Goal: Find specific page/section: Find specific page/section

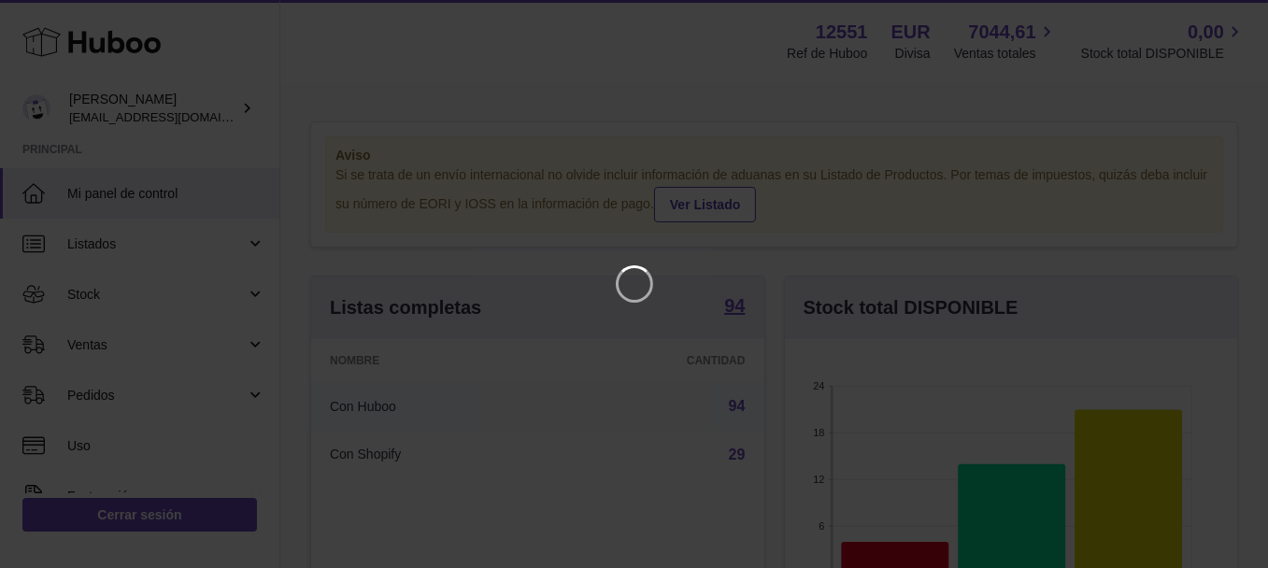
scroll to position [292, 460]
click at [1240, 10] on icon "Close" at bounding box center [1233, 17] width 22 height 22
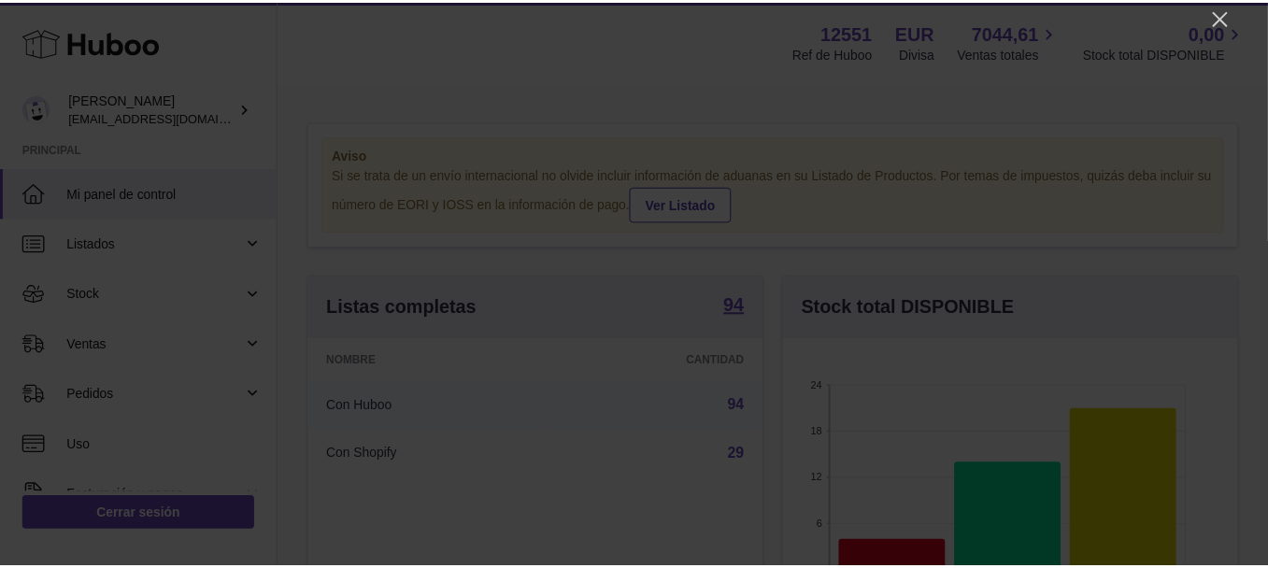
scroll to position [934261, 934100]
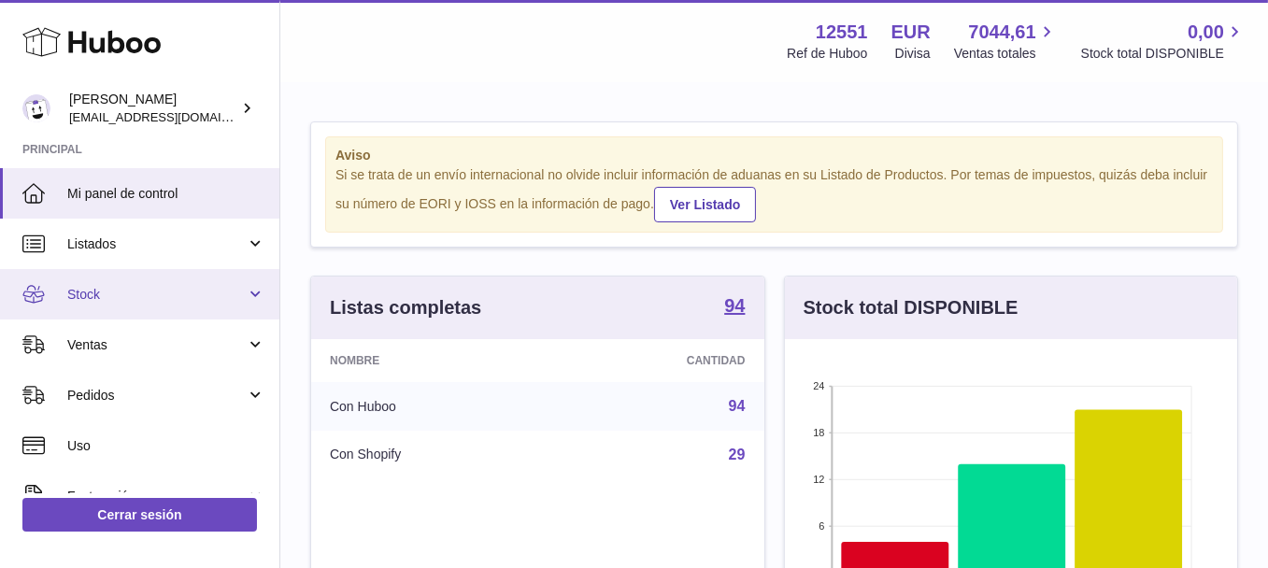
click at [158, 293] on span "Stock" at bounding box center [156, 295] width 178 height 18
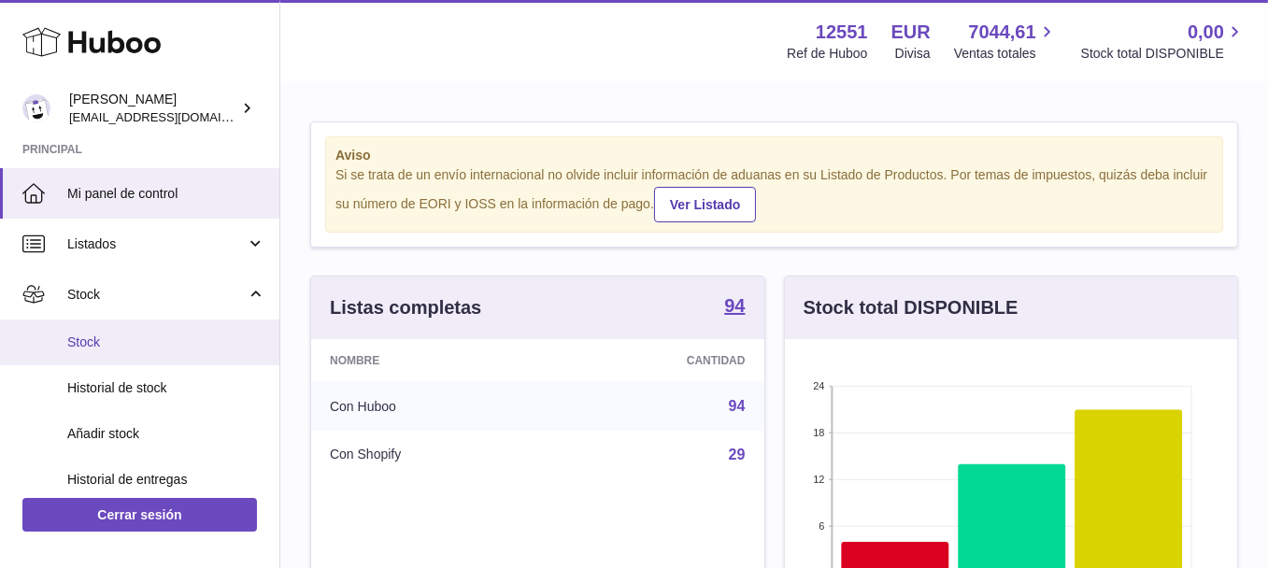
click at [198, 336] on span "Stock" at bounding box center [166, 343] width 198 height 18
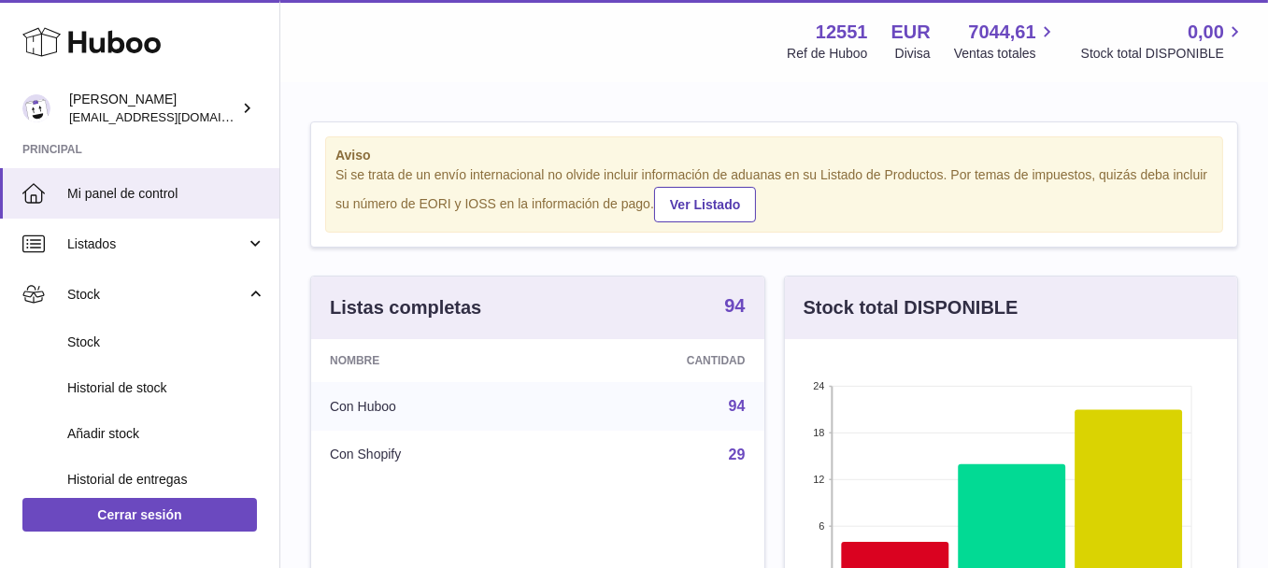
click at [731, 303] on strong "94" at bounding box center [734, 305] width 21 height 19
